Goal: Task Accomplishment & Management: Manage account settings

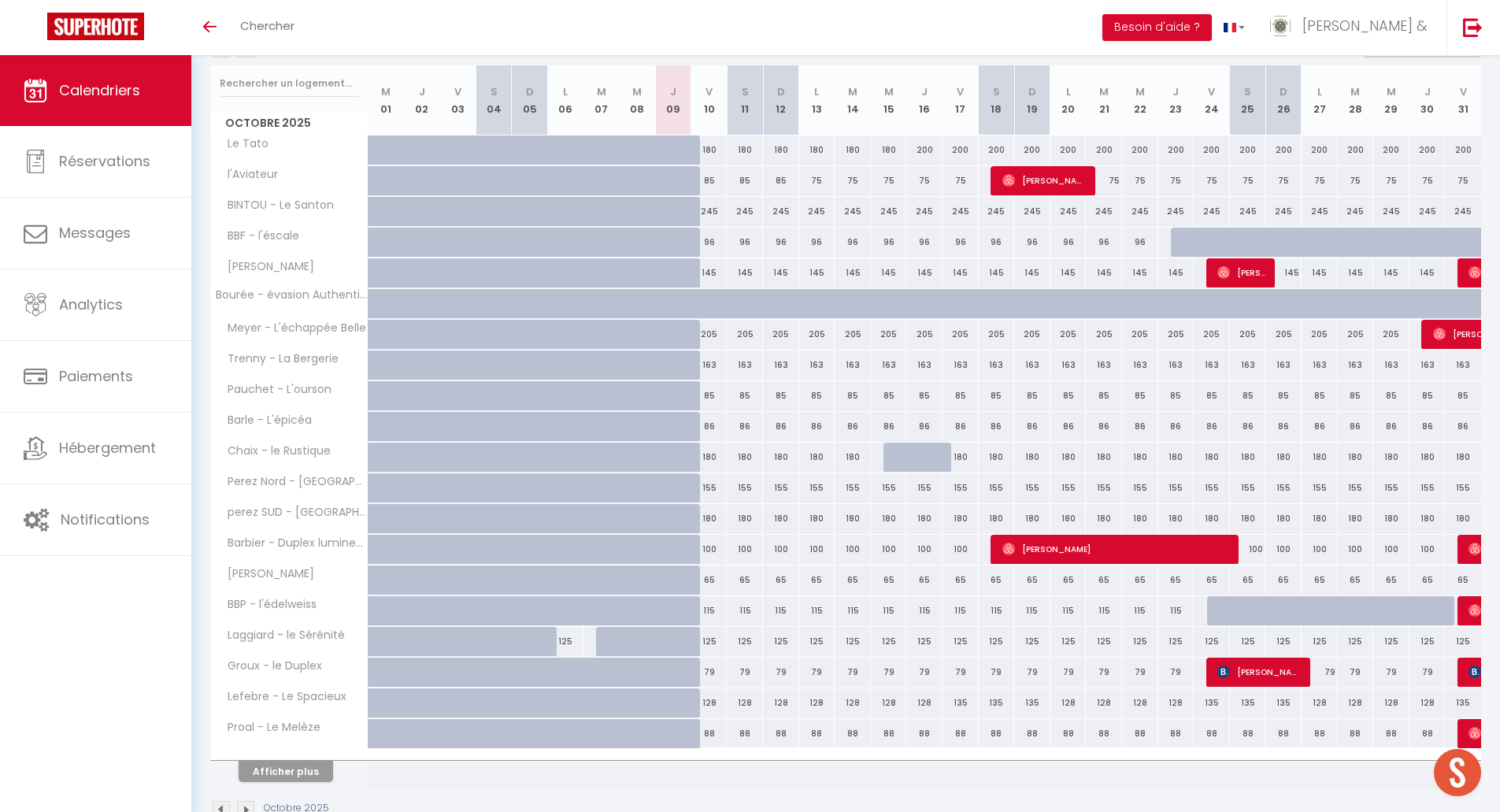
scroll to position [223, 0]
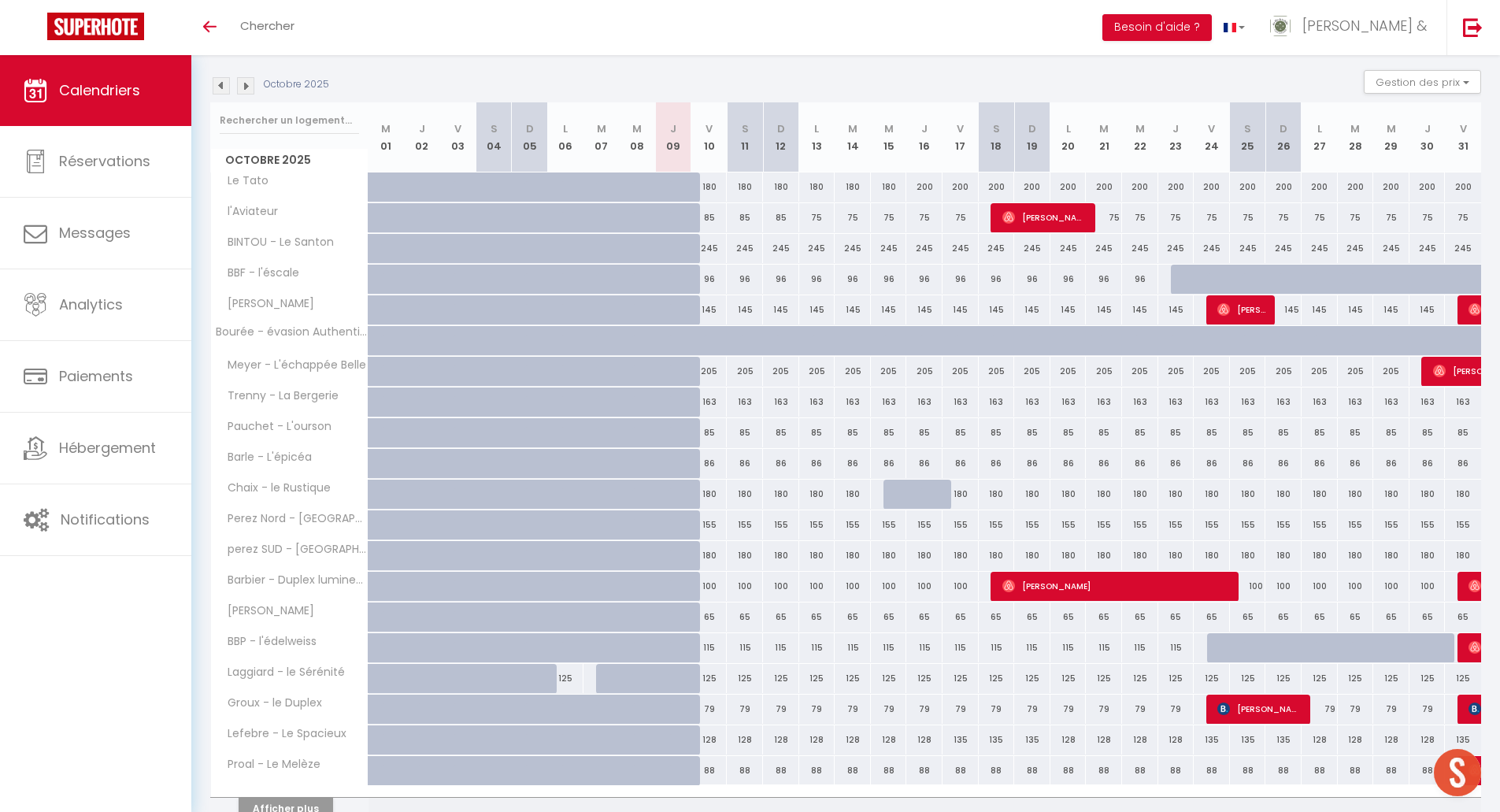
click at [814, 583] on div "100" at bounding box center [817, 586] width 36 height 29
type input "100"
type input "Lun 13 Octobre 2025"
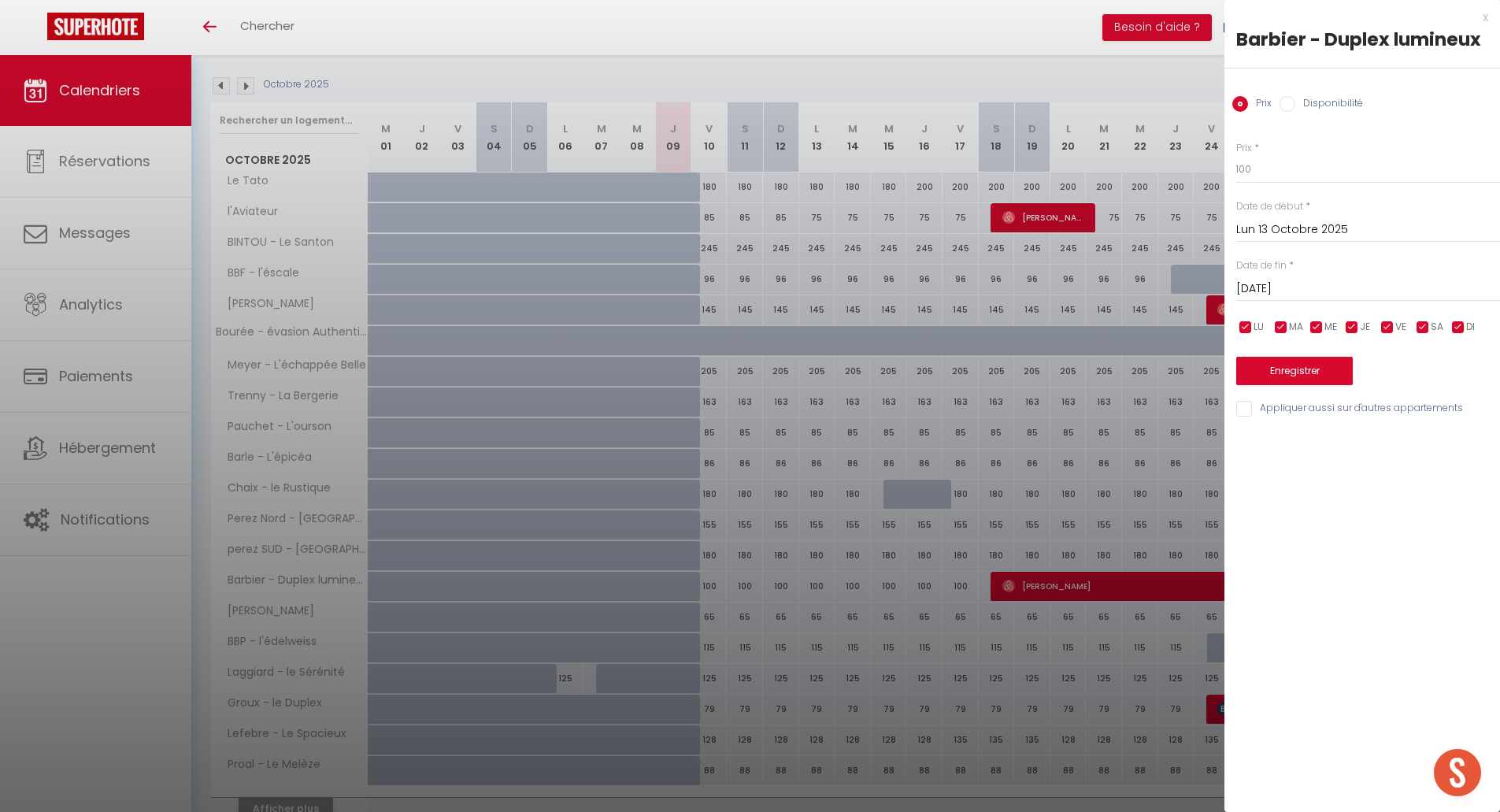
click at [1322, 289] on input "[DATE]" at bounding box center [1368, 289] width 264 height 20
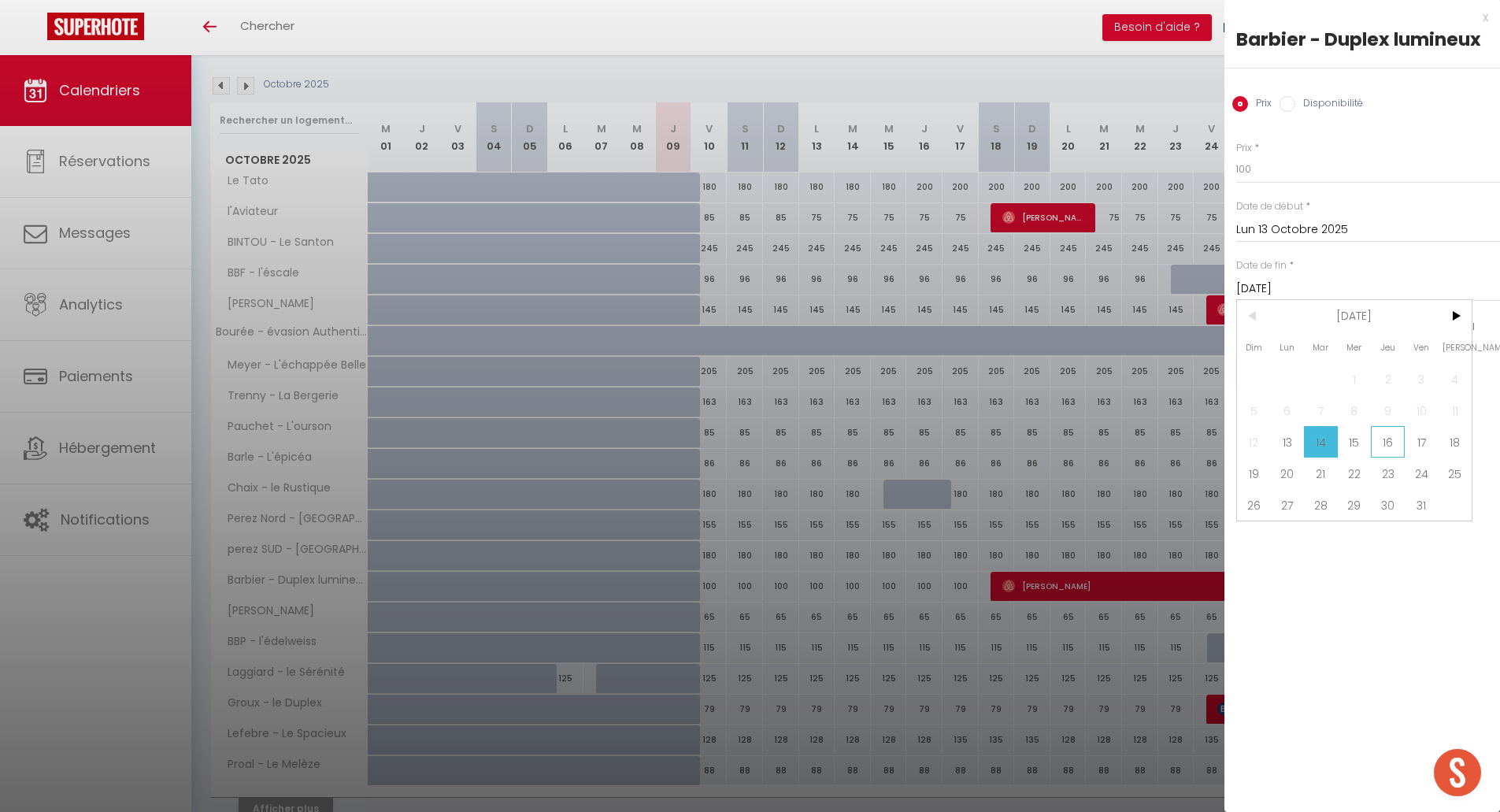
click at [1393, 448] on span "16" at bounding box center [1388, 442] width 34 height 31
type input "Jeu 16 Octobre 2025"
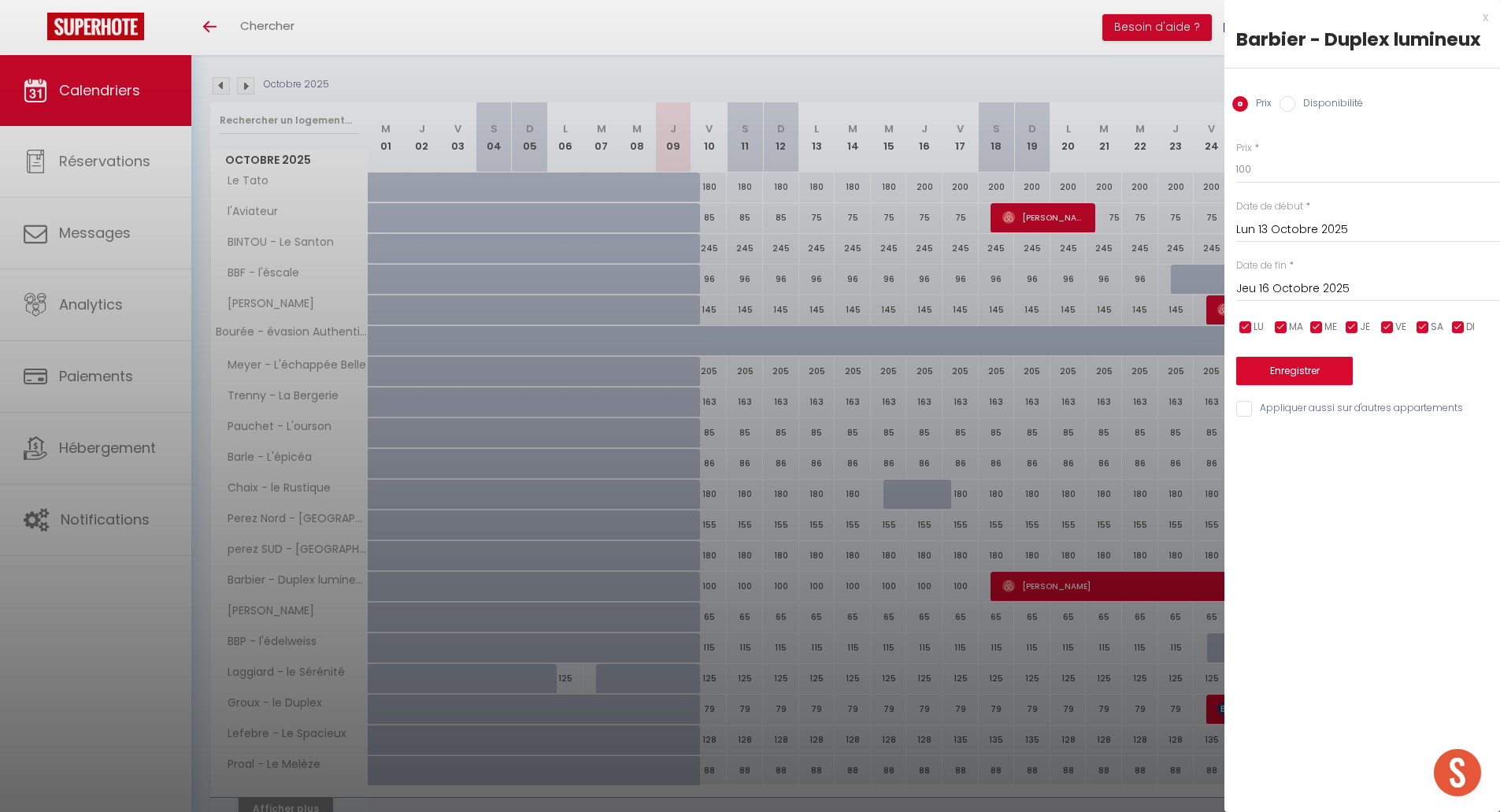
click at [1282, 106] on input "Disponibilité" at bounding box center [1287, 104] width 16 height 16
radio input "true"
radio input "false"
click at [1275, 174] on select "Disponible Indisponible" at bounding box center [1368, 170] width 264 height 30
select select "0"
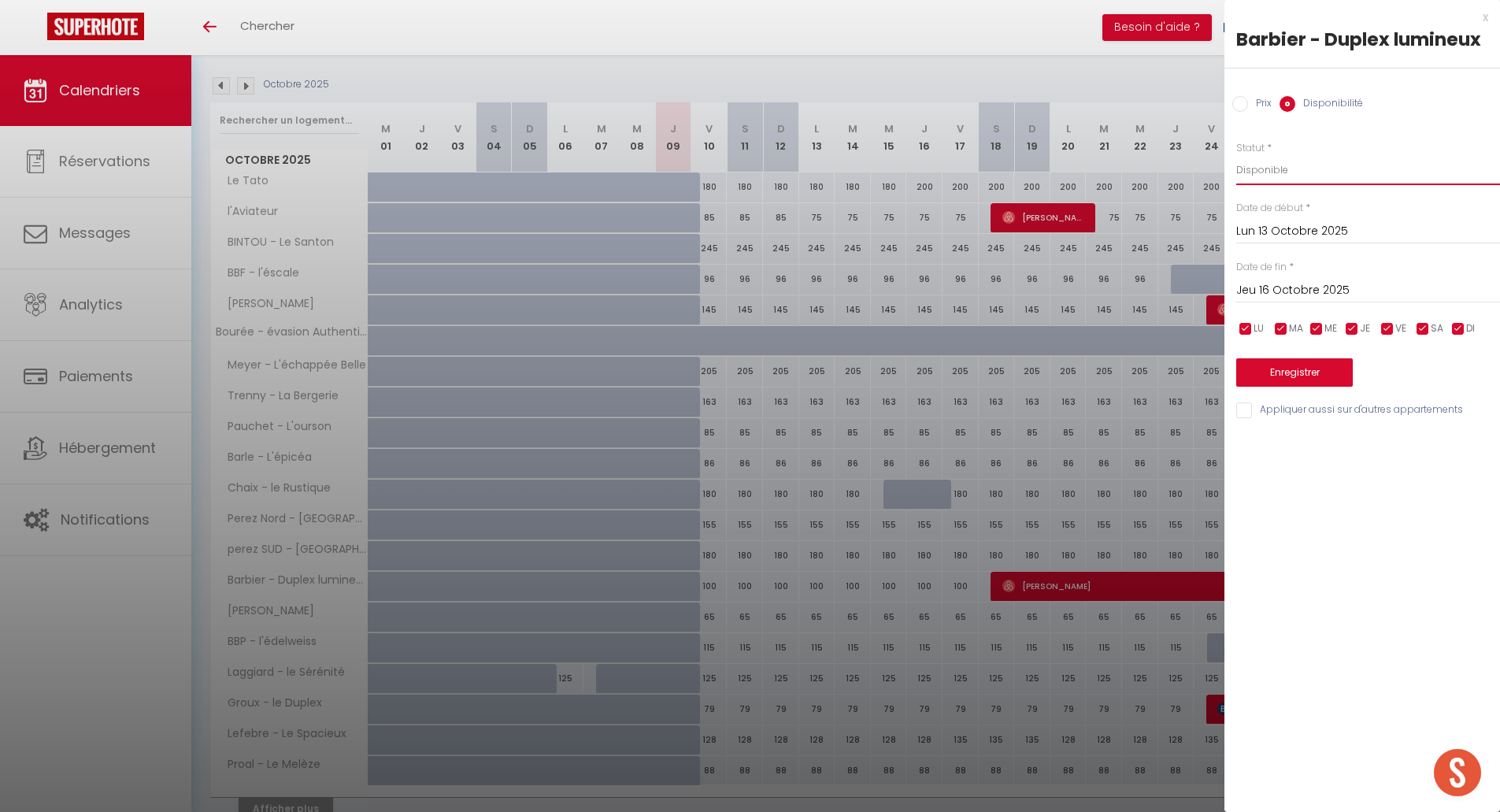
click at [1237, 155] on select "Disponible Indisponible" at bounding box center [1368, 170] width 264 height 30
click at [1289, 379] on button "Enregistrer" at bounding box center [1295, 371] width 117 height 28
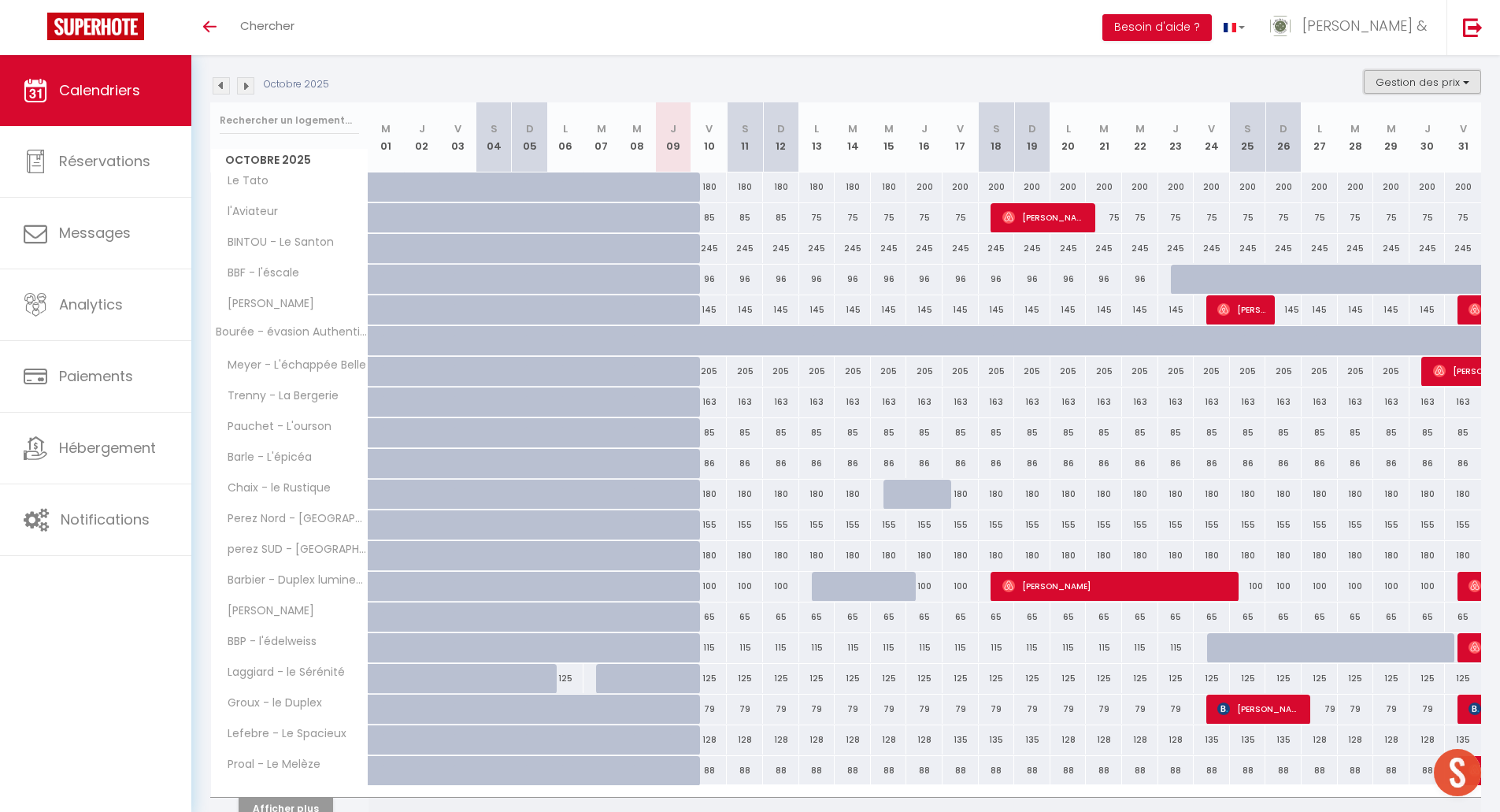
click at [1473, 81] on button "Gestion des prix" at bounding box center [1423, 82] width 117 height 23
click at [1351, 135] on input "Nb Nuits minimum" at bounding box center [1409, 131] width 141 height 16
checkbox input "true"
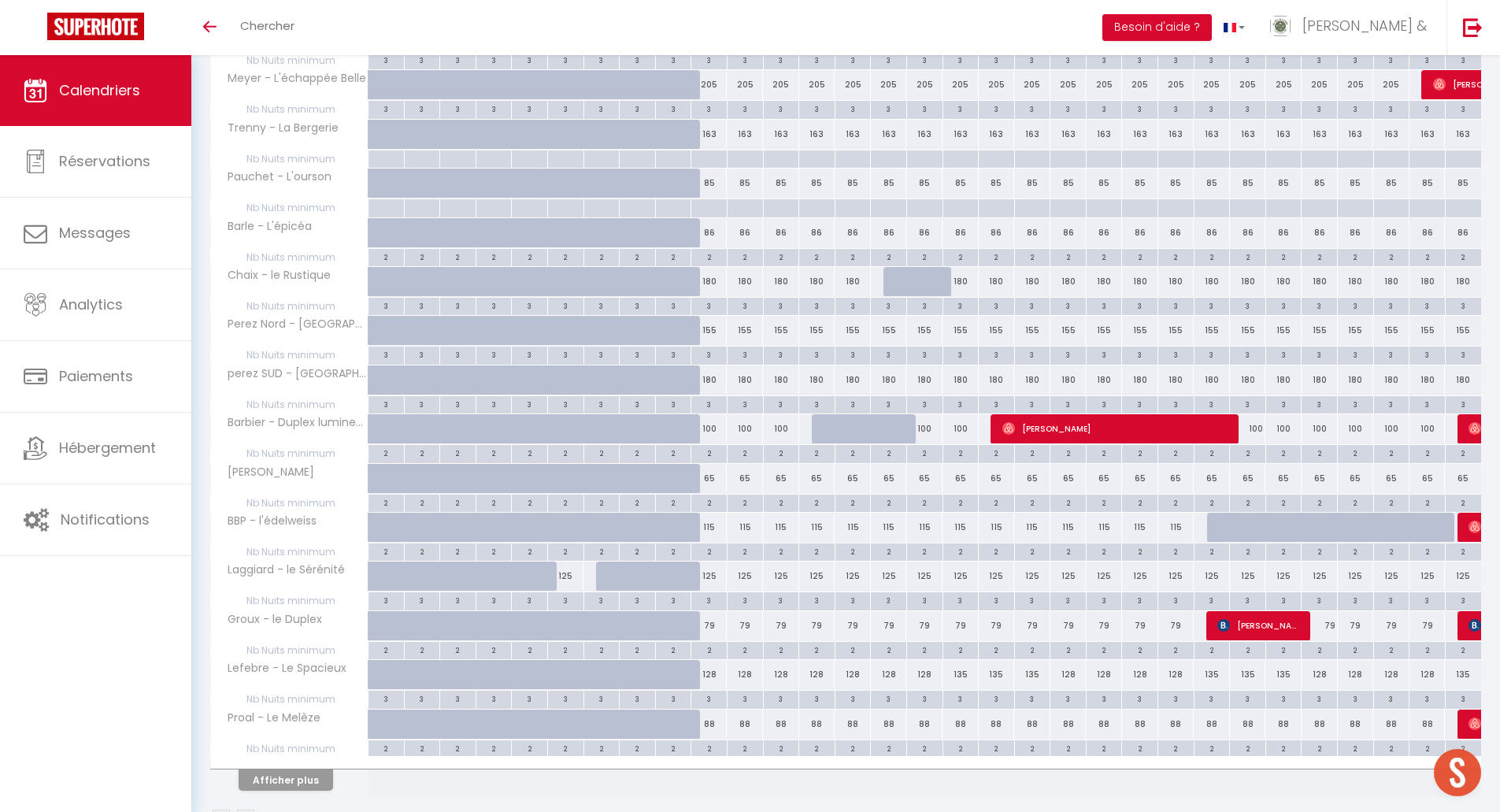
scroll to position [670, 0]
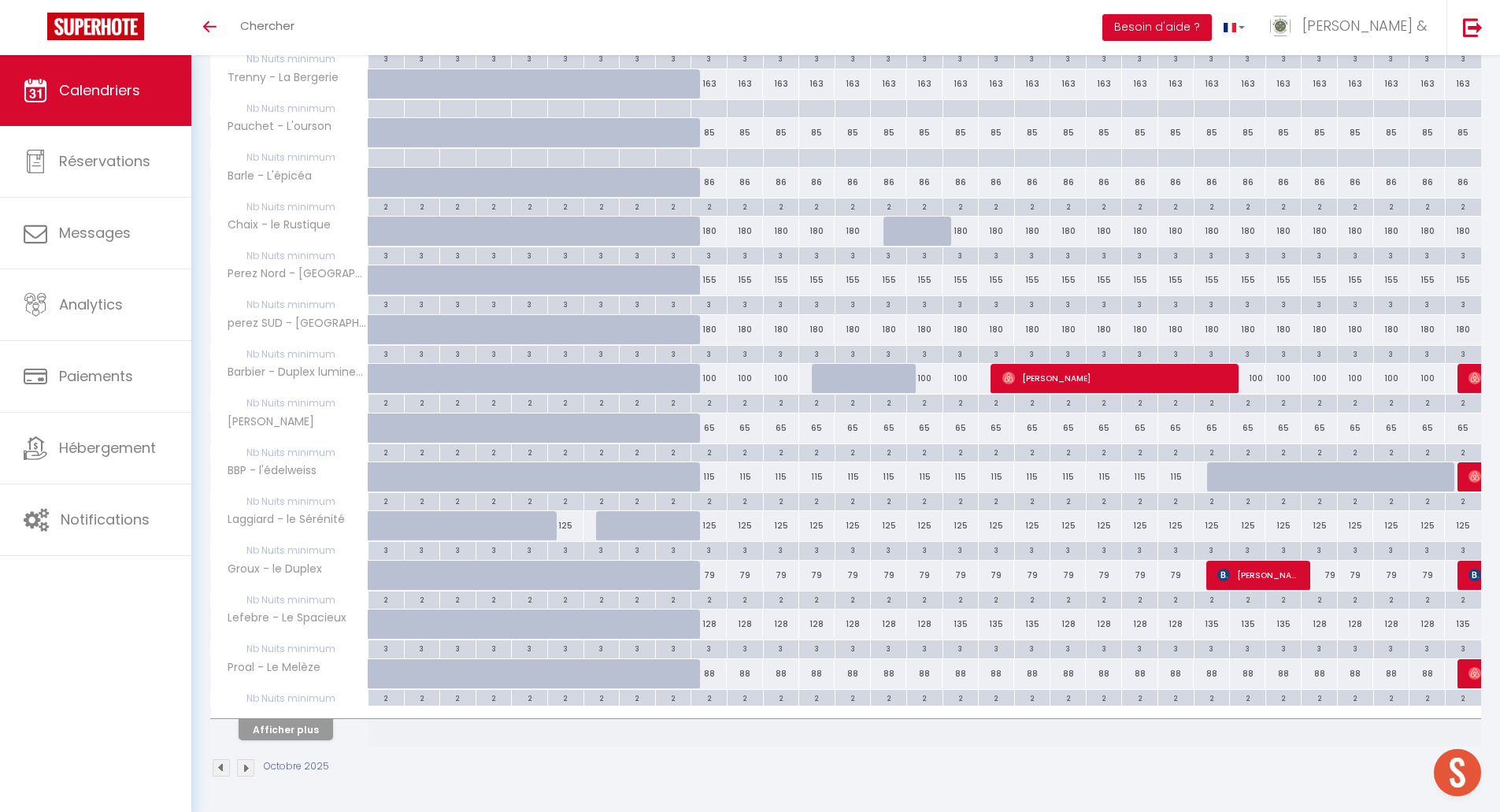
click at [751, 406] on div "2" at bounding box center [745, 402] width 35 height 15
type input "2"
type input "[DATE]"
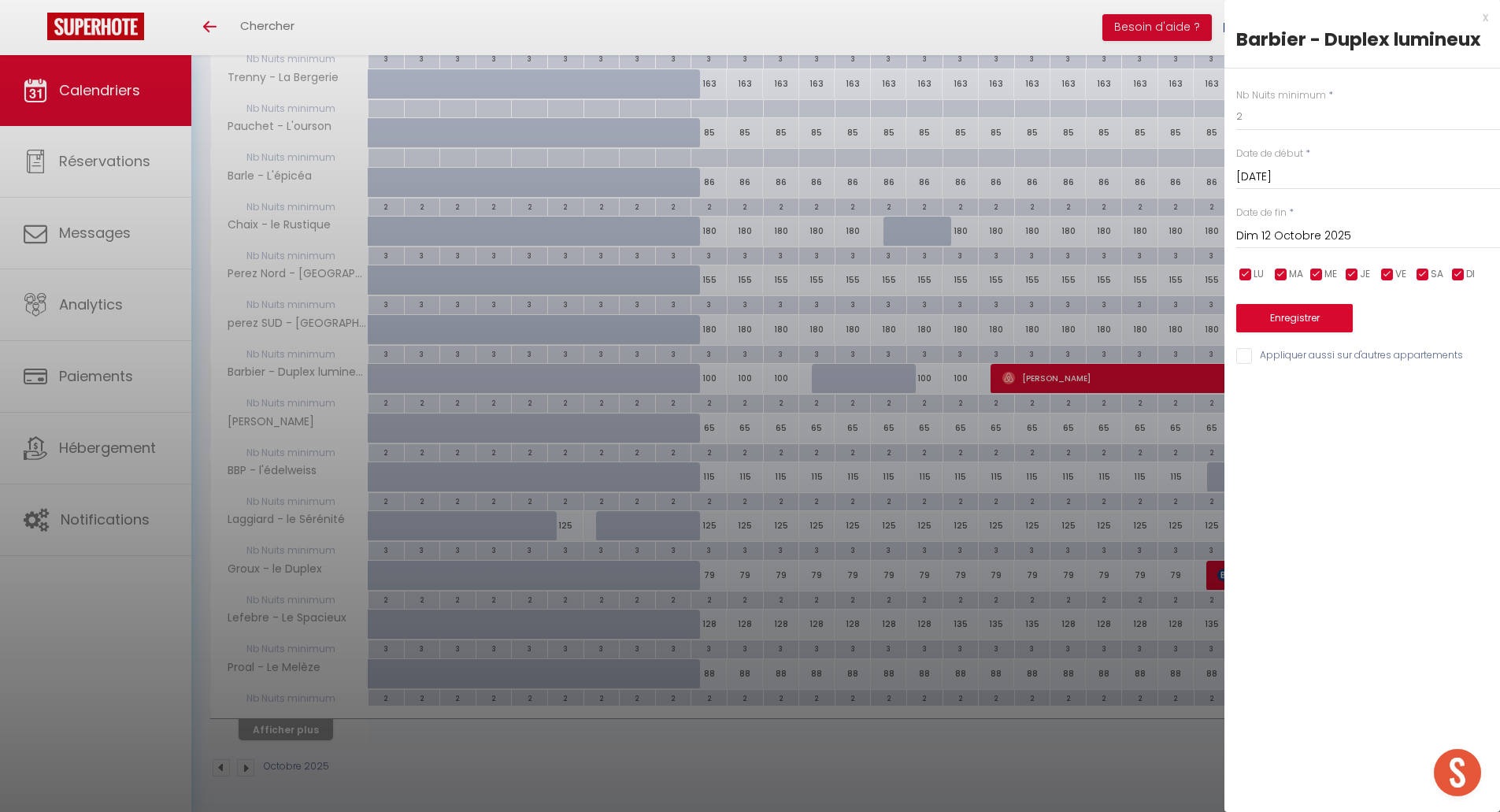
click at [1263, 236] on input "Dim 12 Octobre 2025" at bounding box center [1368, 236] width 264 height 20
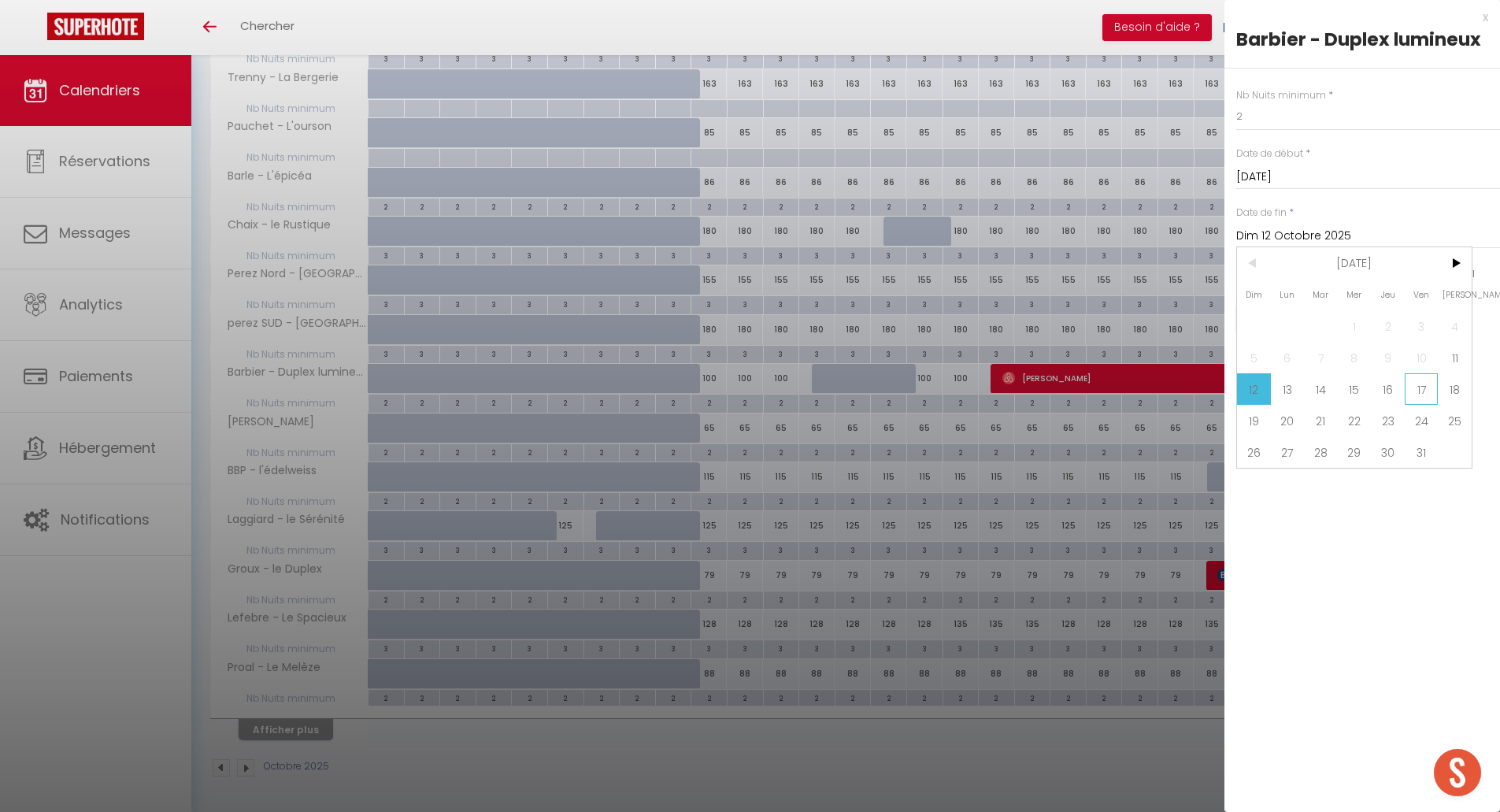
click at [1425, 395] on span "17" at bounding box center [1422, 389] width 34 height 31
type input "Ven 17 Octobre 2025"
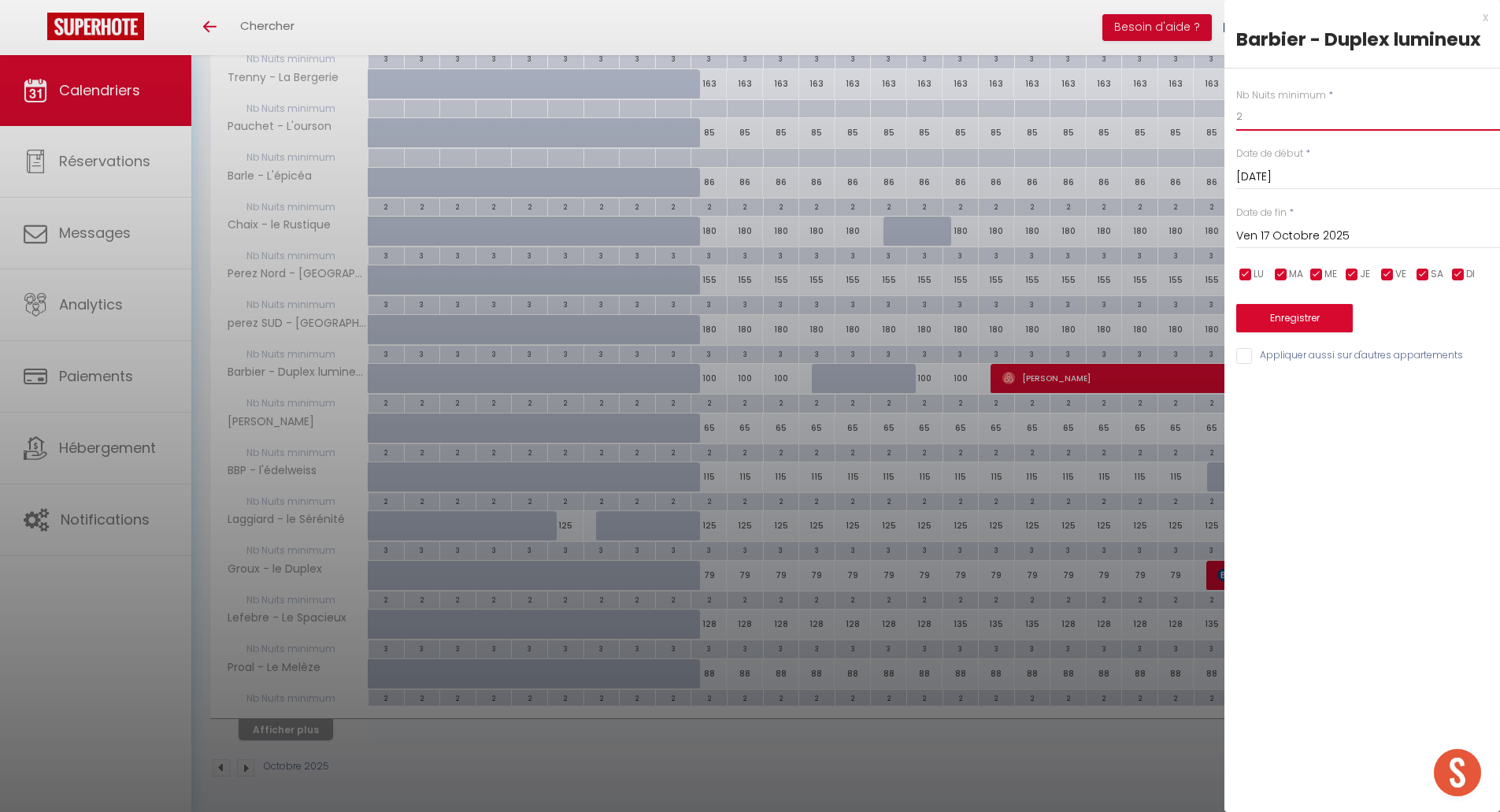
drag, startPoint x: 1243, startPoint y: 119, endPoint x: 1251, endPoint y: 116, distance: 8.5
click at [1246, 118] on input "2" at bounding box center [1368, 116] width 264 height 28
type input "3"
click at [1289, 313] on button "Enregistrer" at bounding box center [1295, 318] width 117 height 28
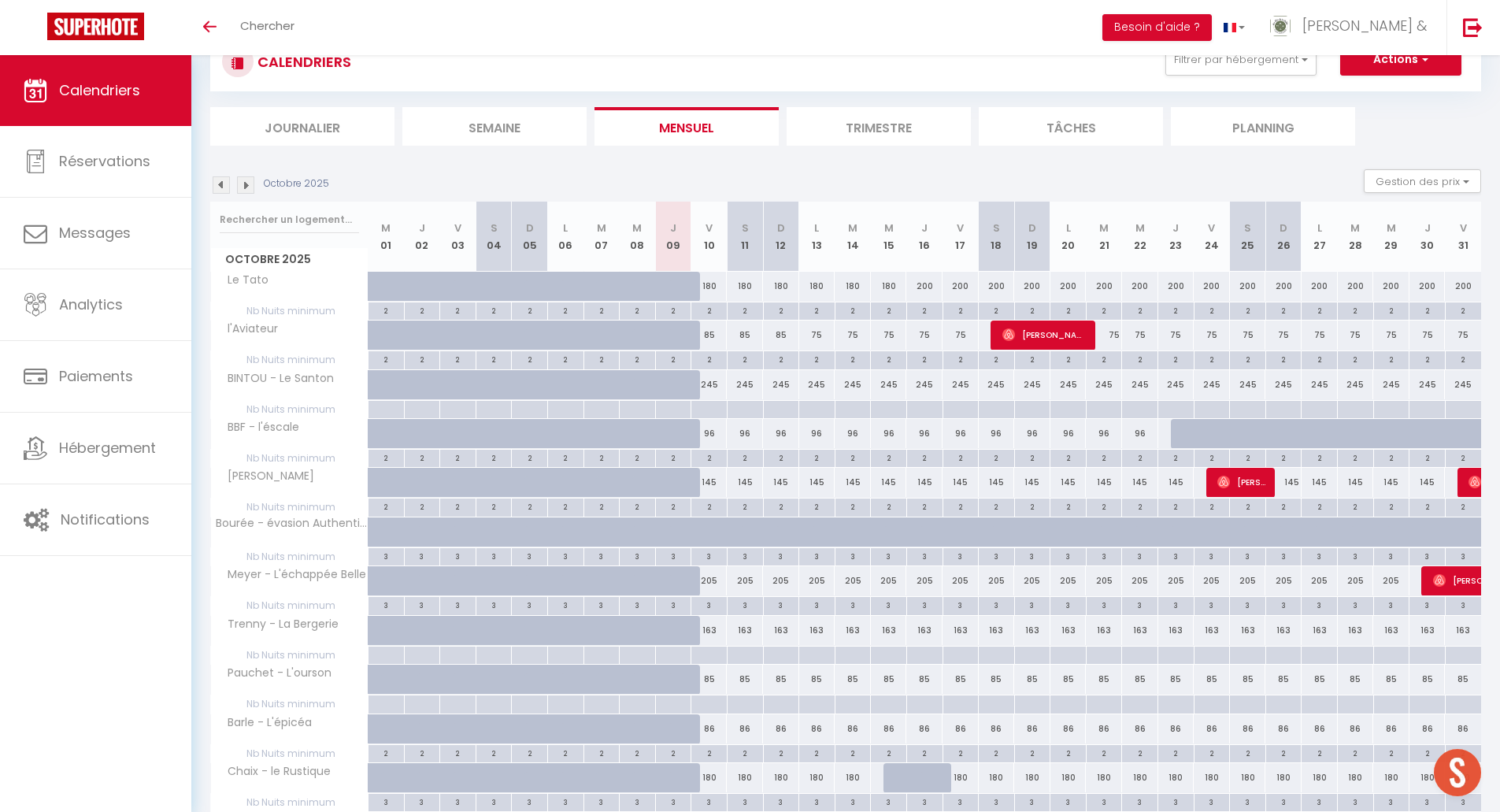
scroll to position [119, 0]
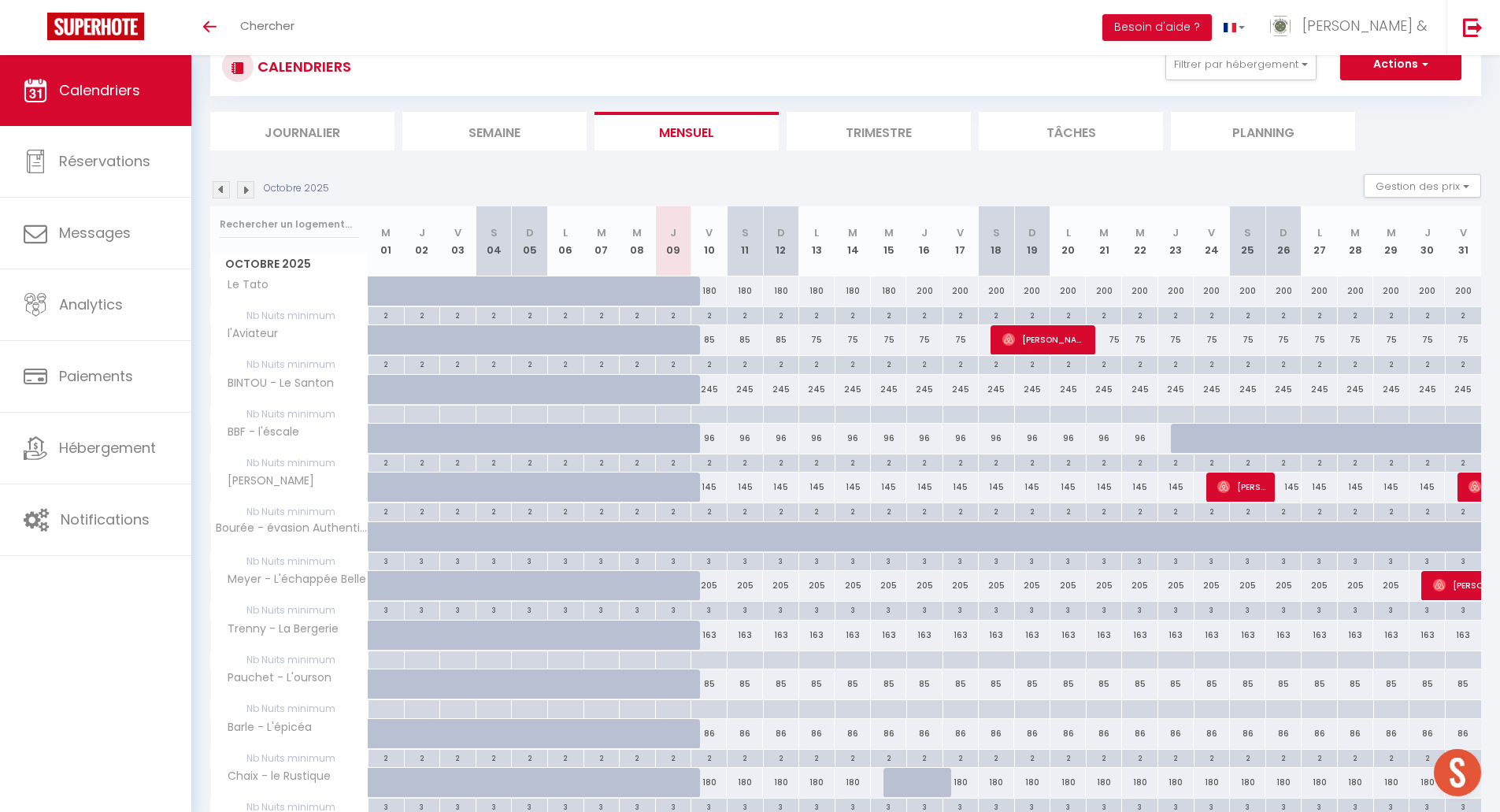
click at [246, 191] on img at bounding box center [246, 190] width 18 height 18
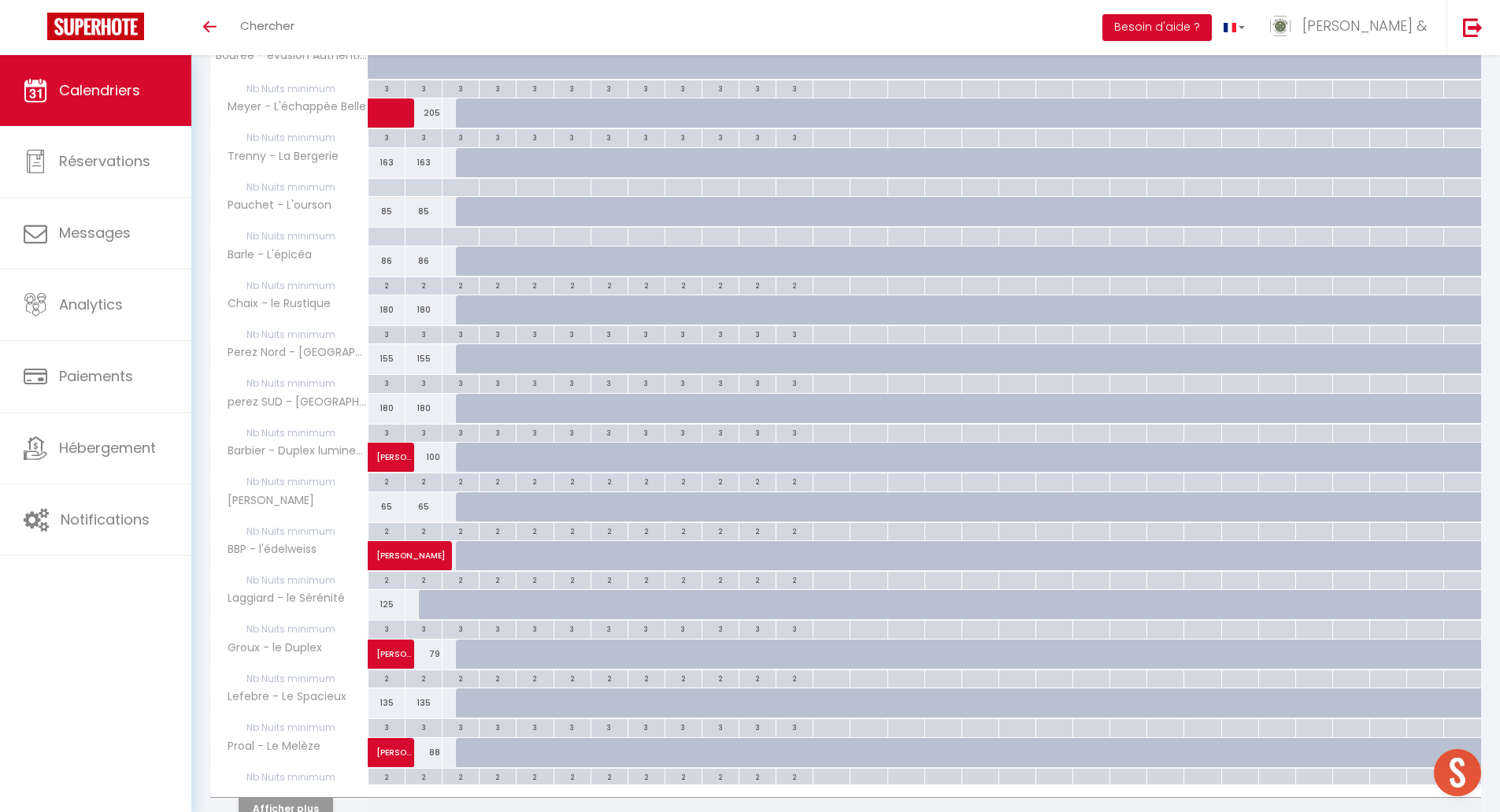
scroll to position [670, 0]
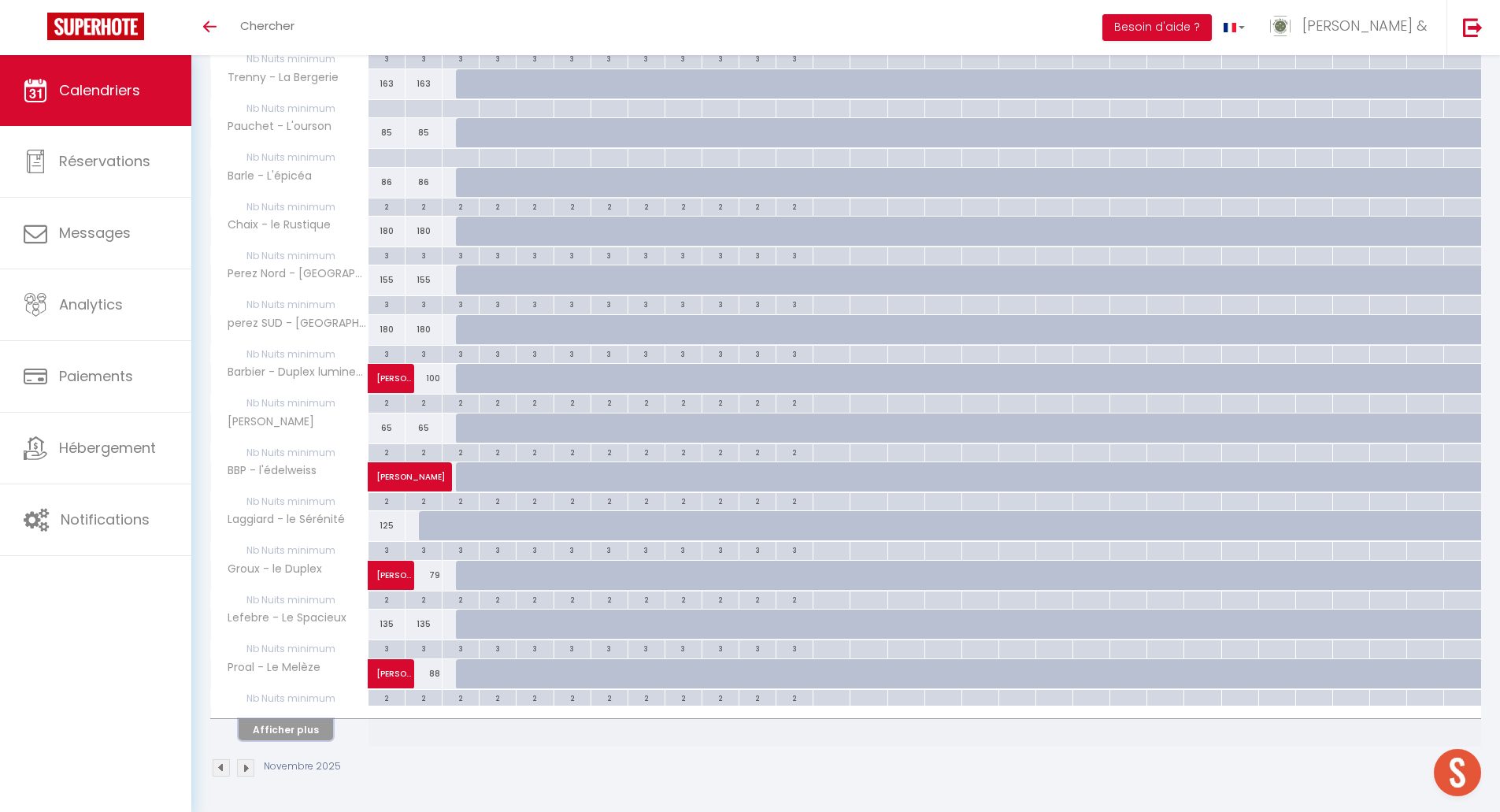
click at [272, 730] on button "Afficher plus" at bounding box center [286, 729] width 95 height 21
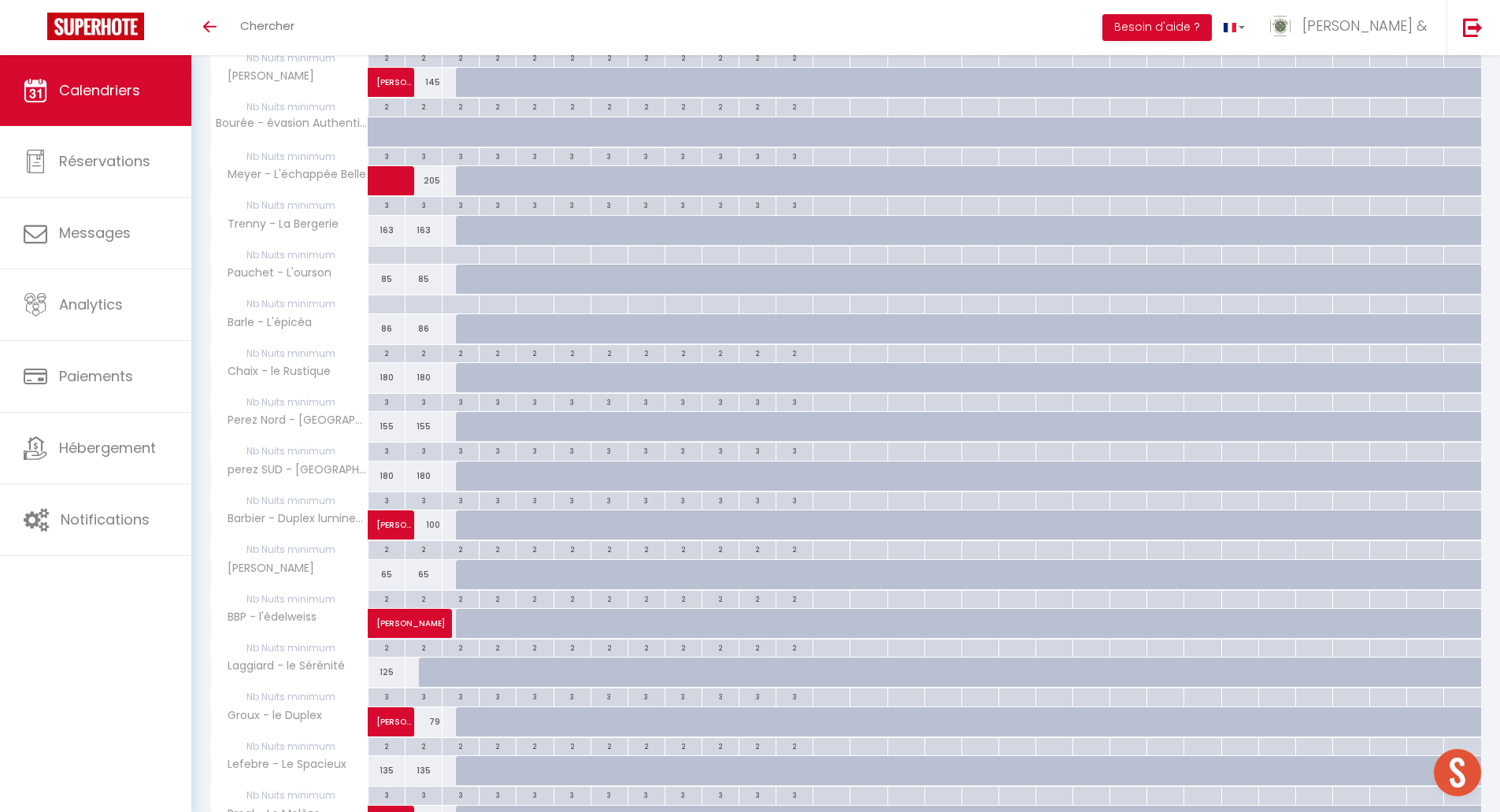
scroll to position [513, 0]
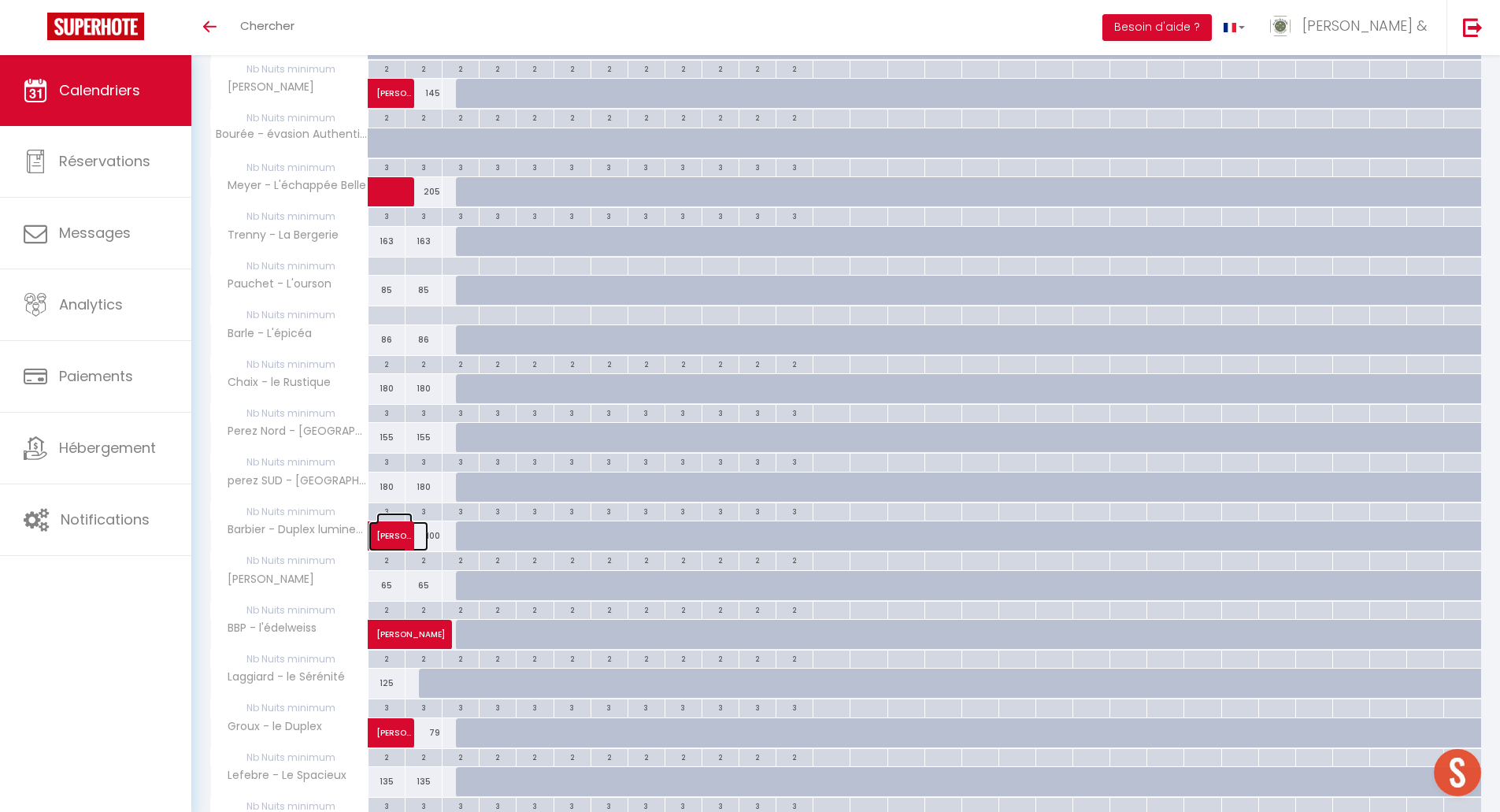
click at [403, 542] on span "[PERSON_NAME]" at bounding box center [394, 527] width 36 height 30
select select "OK"
select select "0"
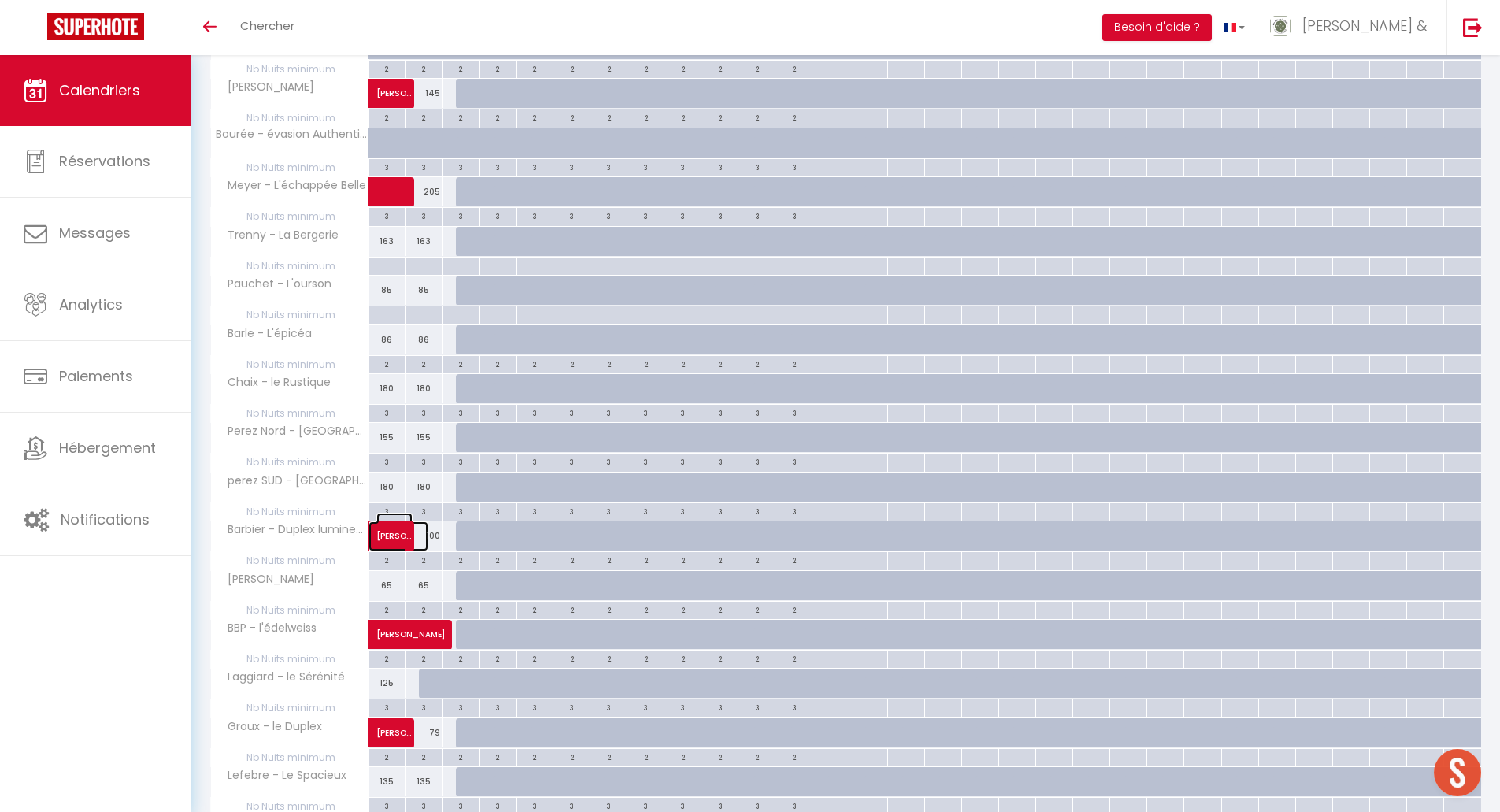
select select "1"
select select
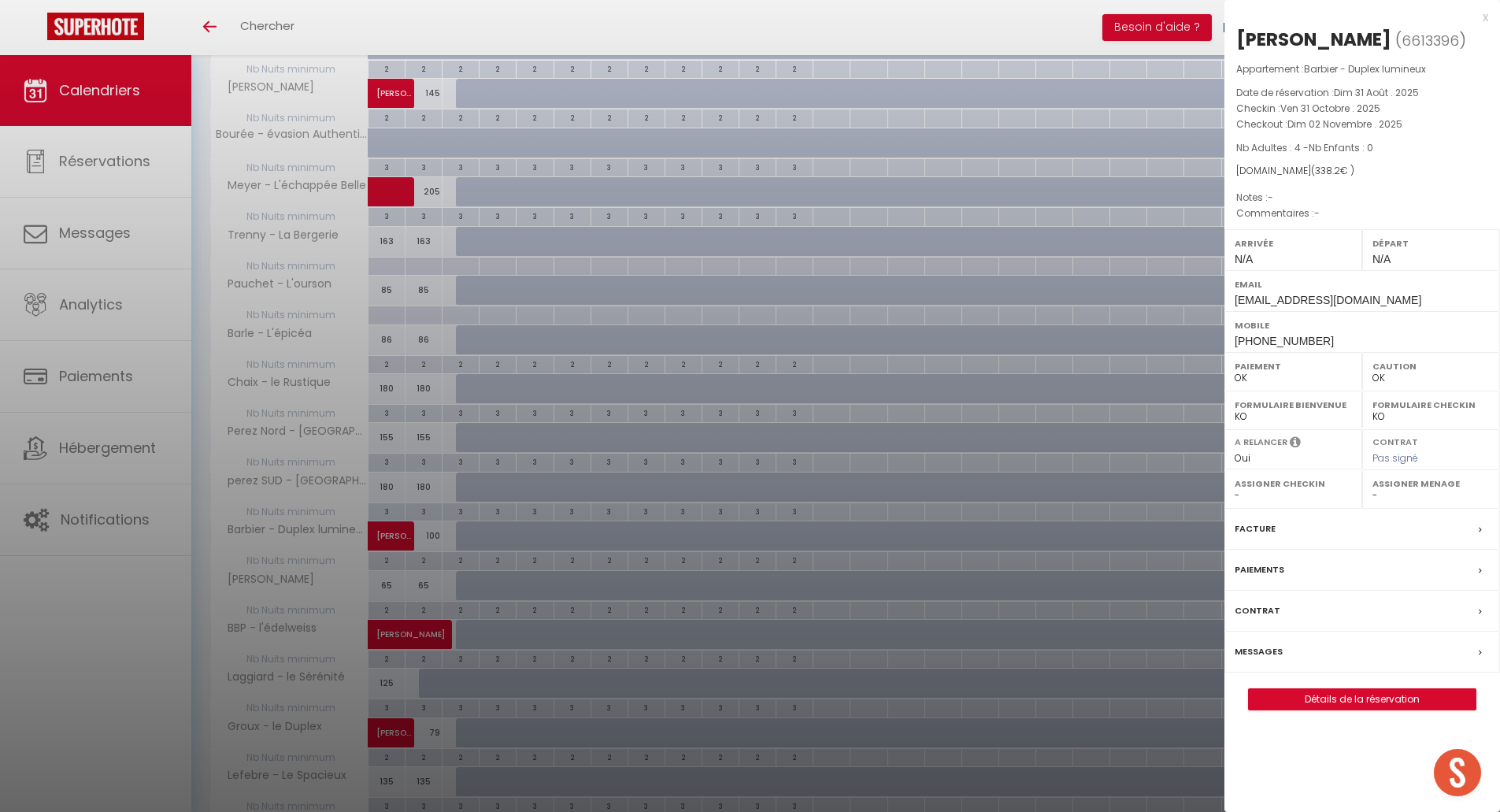
click at [1487, 22] on div "x" at bounding box center [1357, 17] width 264 height 19
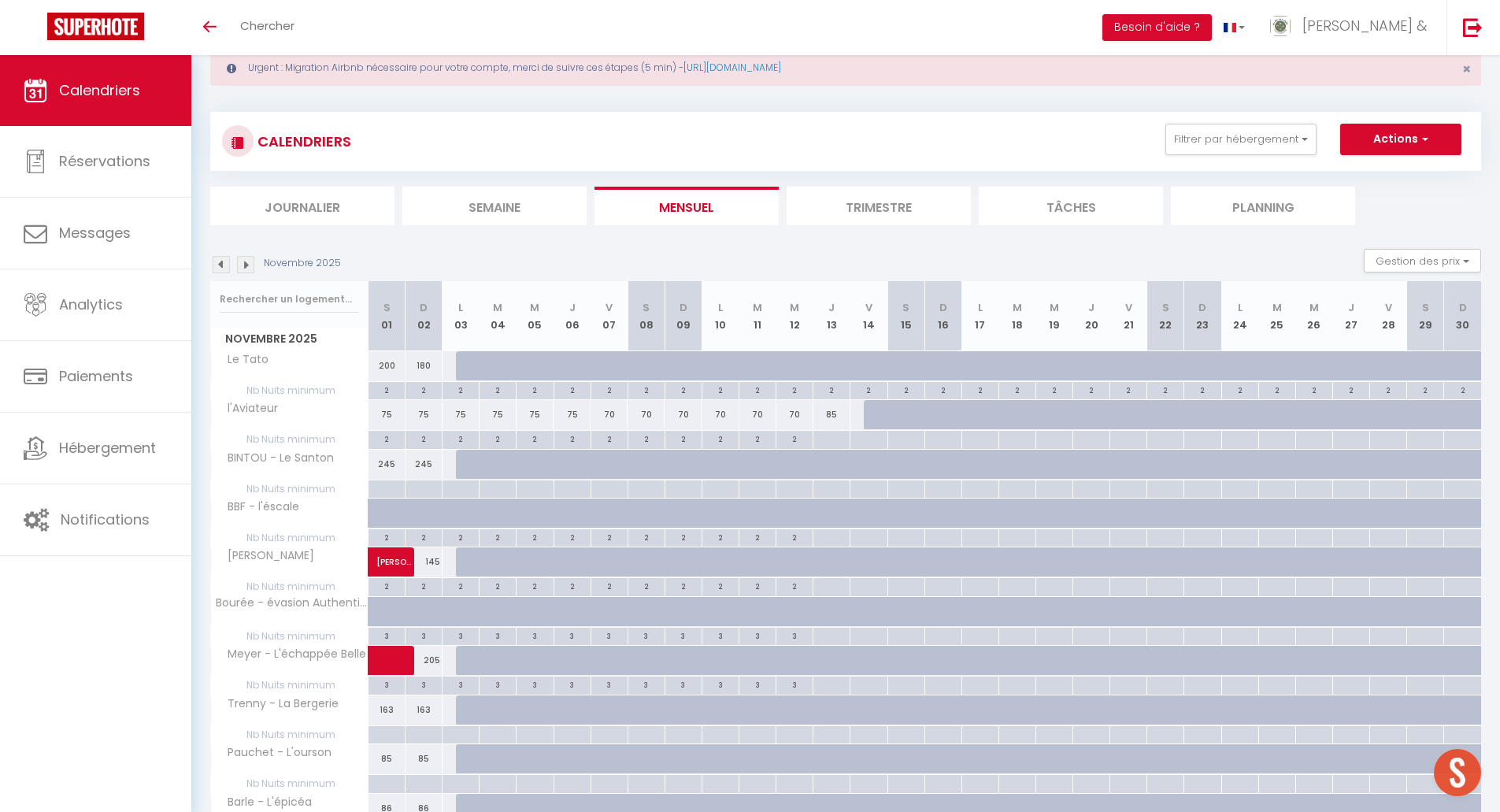
scroll to position [0, 0]
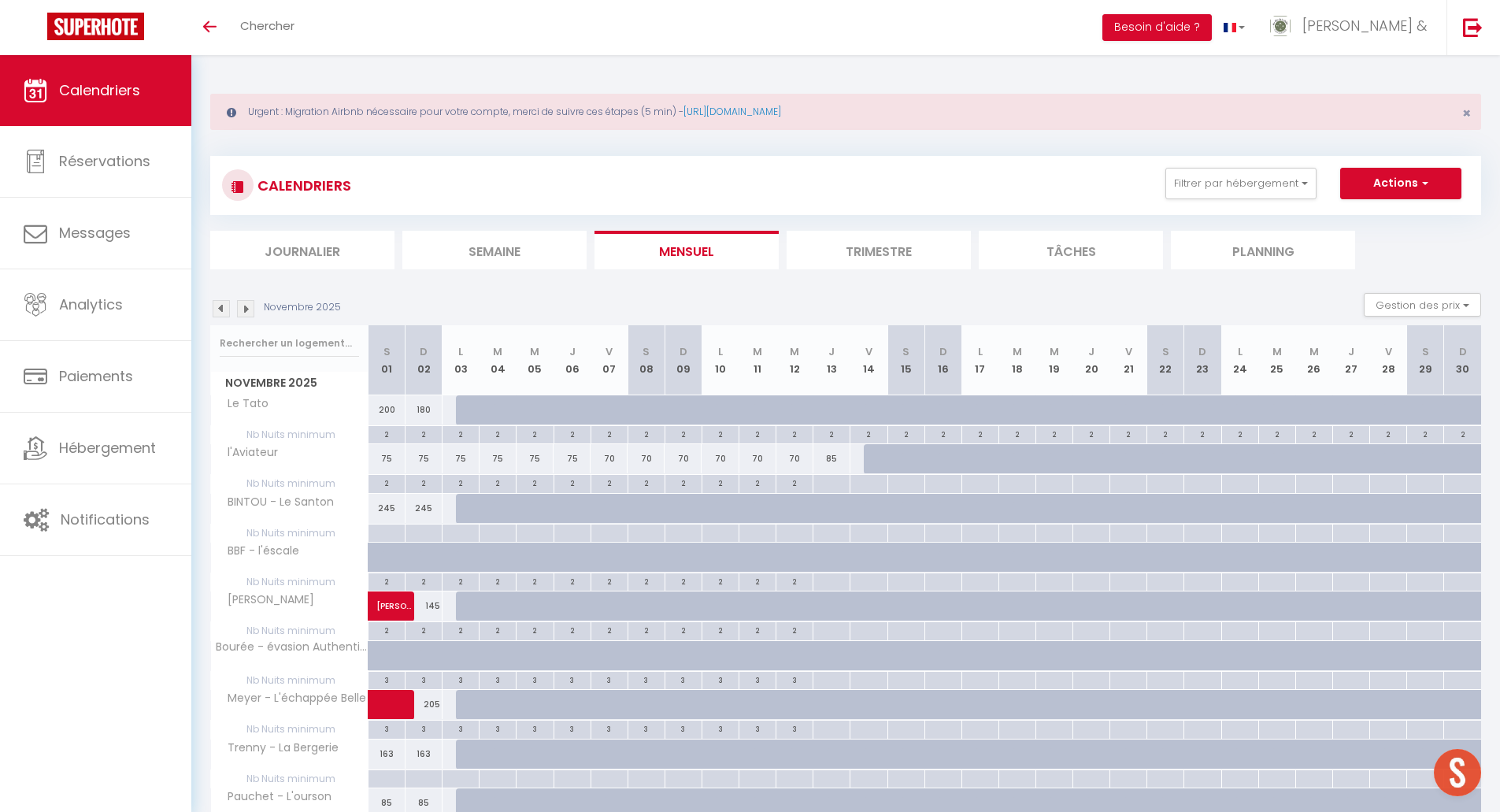
click at [215, 313] on img at bounding box center [221, 309] width 18 height 18
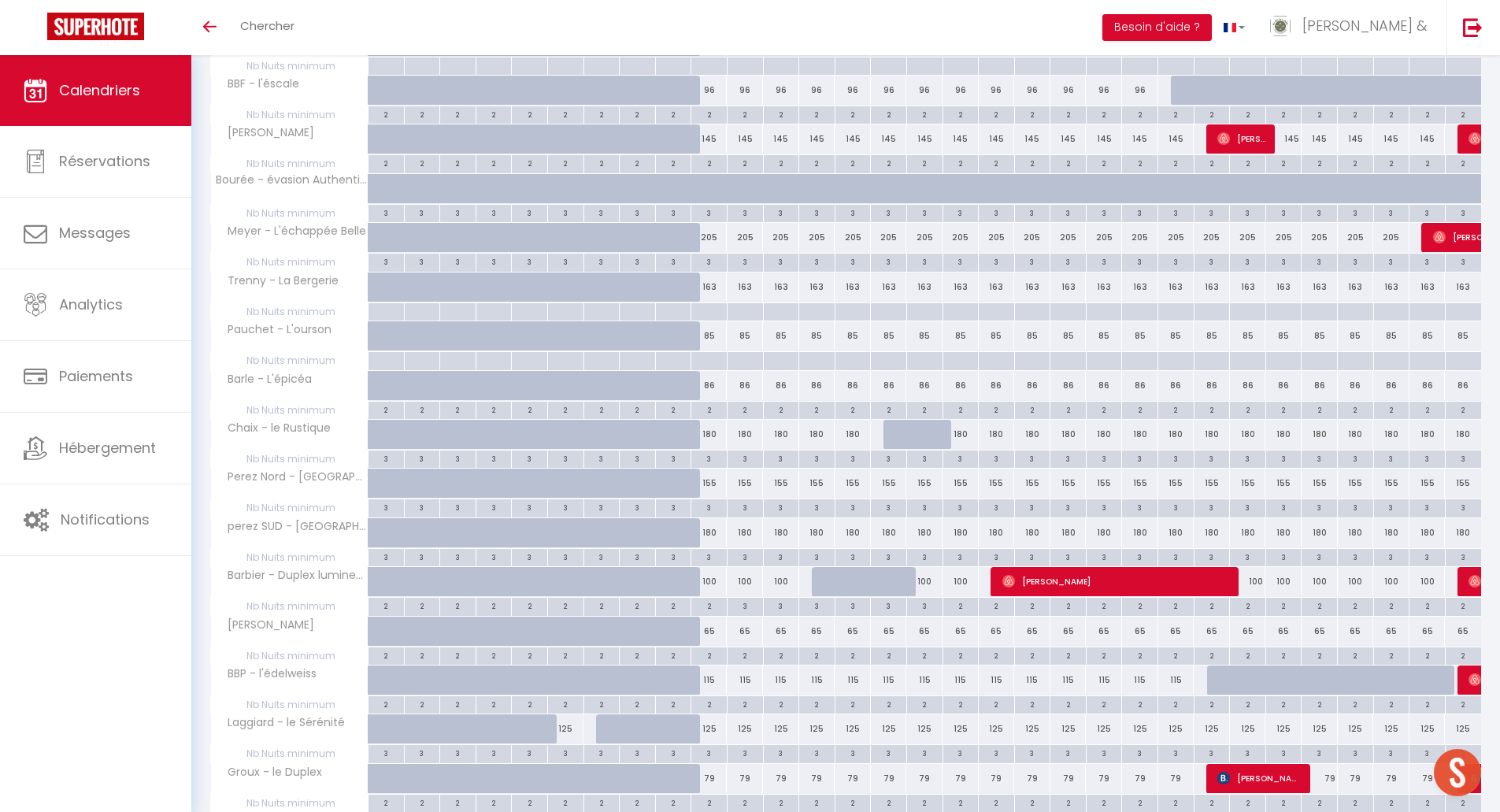
scroll to position [473, 0]
